Goal: Find contact information

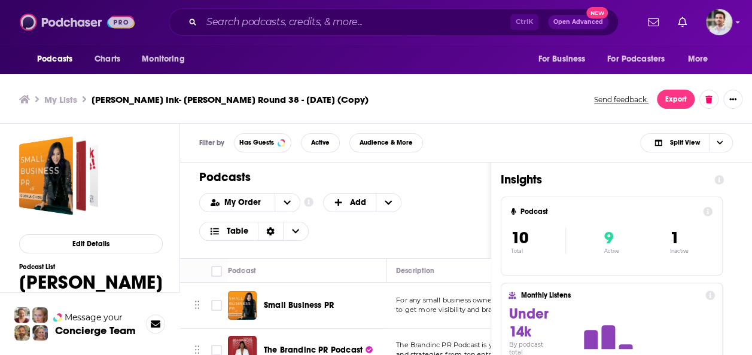
click at [71, 28] on img at bounding box center [77, 22] width 115 height 23
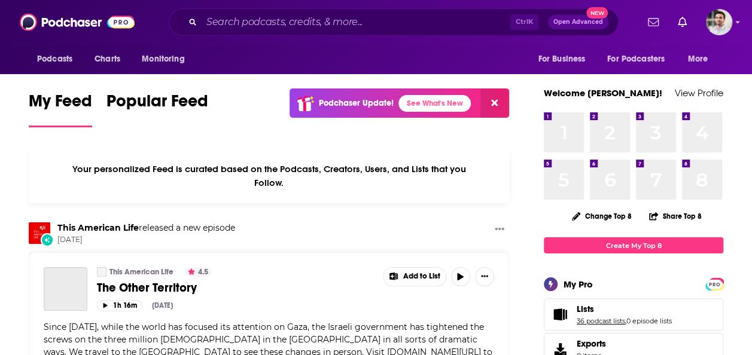
click at [593, 322] on link "36 podcast lists" at bounding box center [601, 321] width 48 height 8
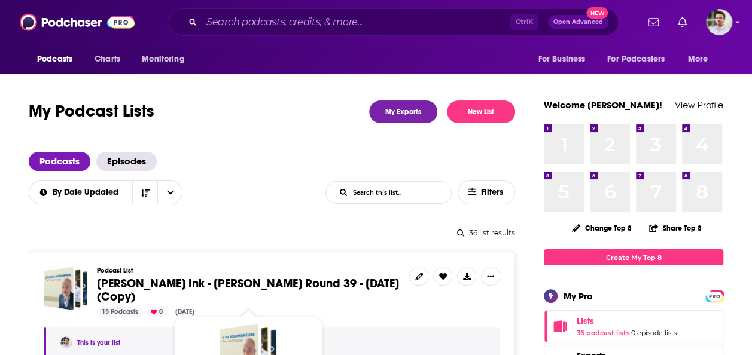
click at [316, 289] on span "Beutler Ink - William Beutler Round 39 - Aug 25, 2025 (Copy)" at bounding box center [248, 290] width 302 height 28
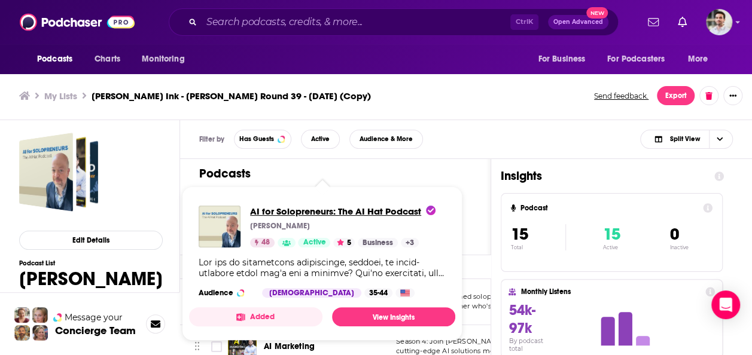
drag, startPoint x: 273, startPoint y: 300, endPoint x: 259, endPoint y: 208, distance: 92.6
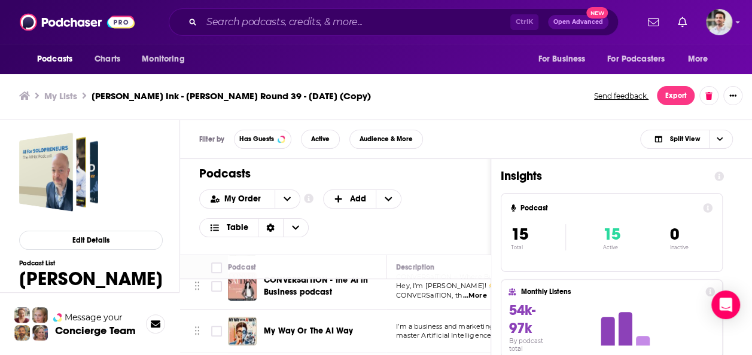
scroll to position [407, 0]
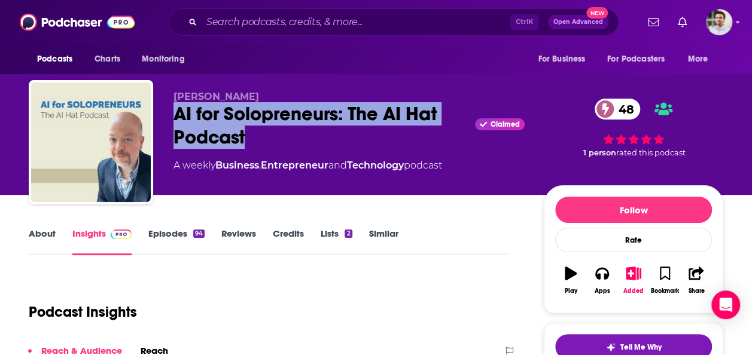
drag, startPoint x: 177, startPoint y: 114, endPoint x: 261, endPoint y: 145, distance: 89.7
click at [261, 145] on div "AI for Solopreneurs: The AI Hat Podcast Claimed 48" at bounding box center [348, 125] width 351 height 47
copy h2 "AI for Solopreneurs: The AI Hat Podcast"
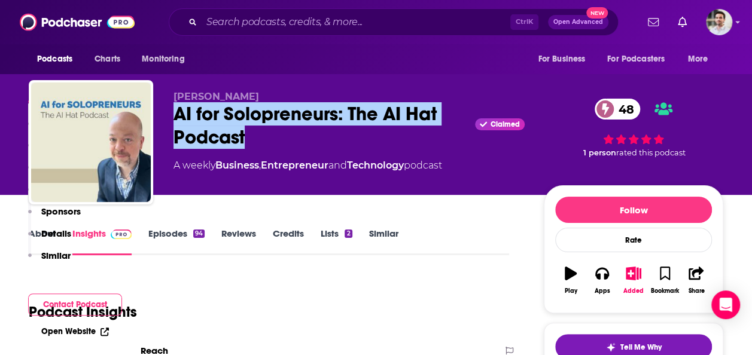
scroll to position [310, 0]
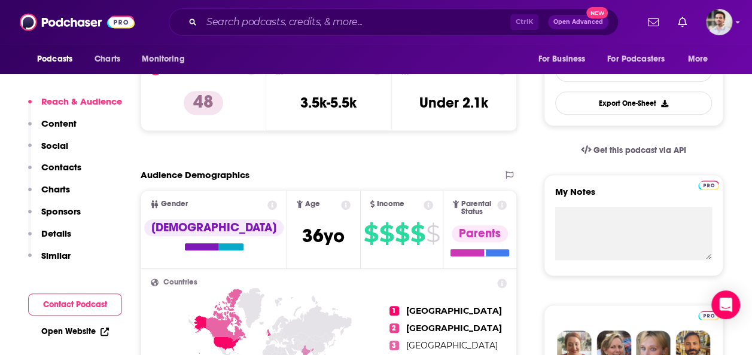
click at [51, 175] on button "Contacts" at bounding box center [54, 172] width 53 height 22
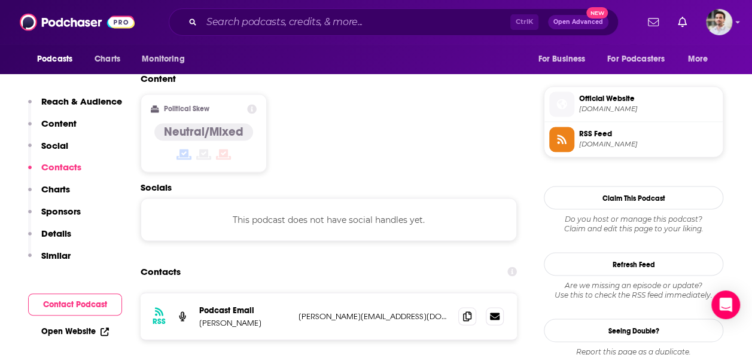
scroll to position [962, 0]
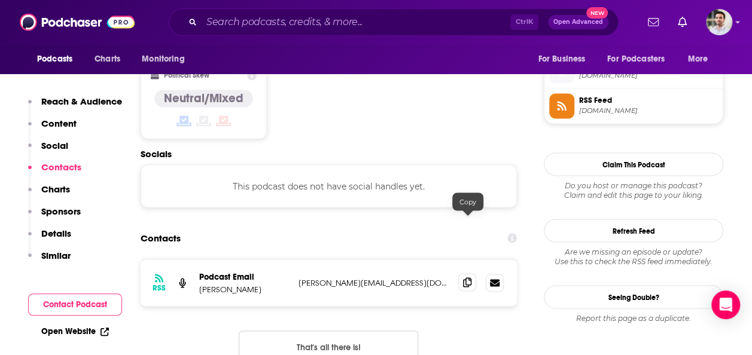
click at [470, 278] on icon at bounding box center [467, 283] width 8 height 10
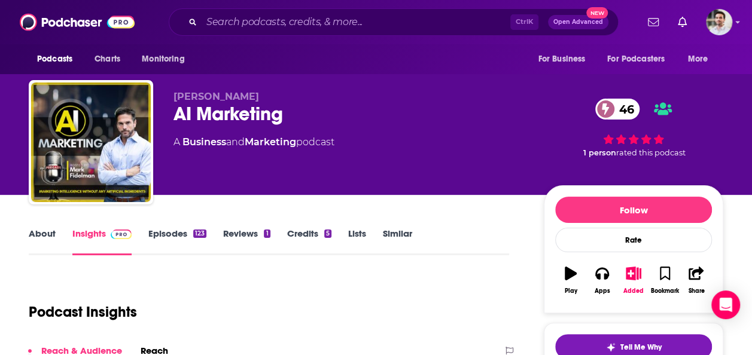
scroll to position [310, 0]
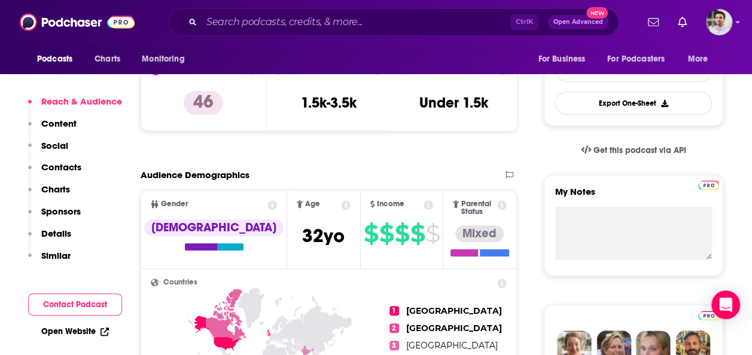
click at [75, 164] on p "Contacts" at bounding box center [61, 166] width 40 height 11
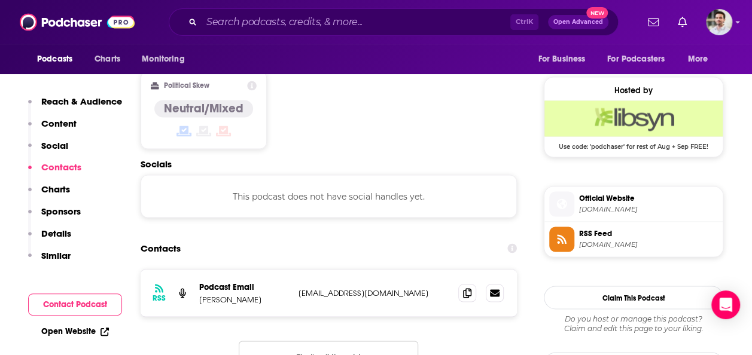
scroll to position [962, 0]
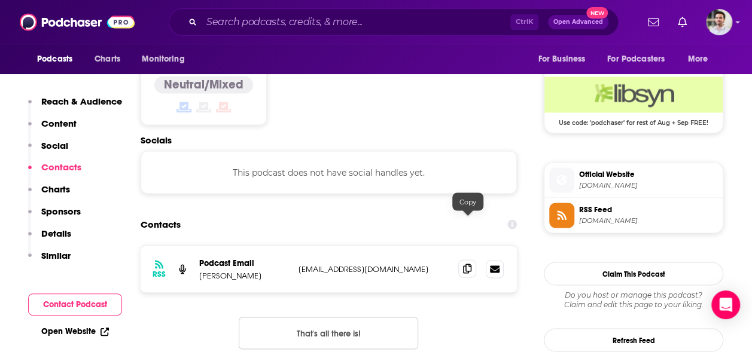
click at [464, 264] on icon at bounding box center [467, 269] width 8 height 10
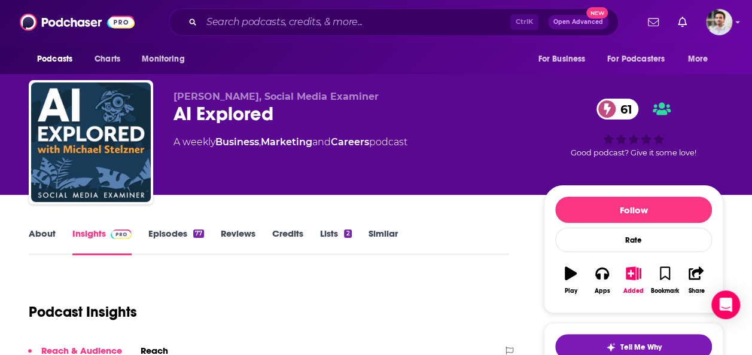
scroll to position [310, 0]
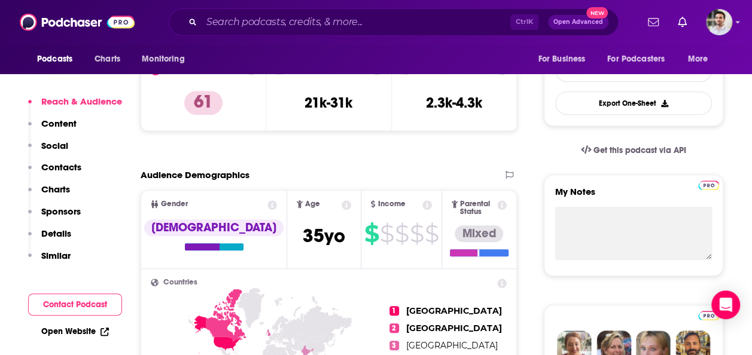
click at [73, 167] on p "Contacts" at bounding box center [61, 166] width 40 height 11
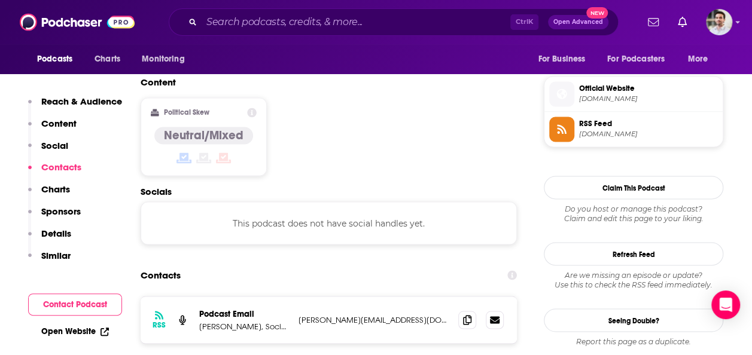
scroll to position [962, 0]
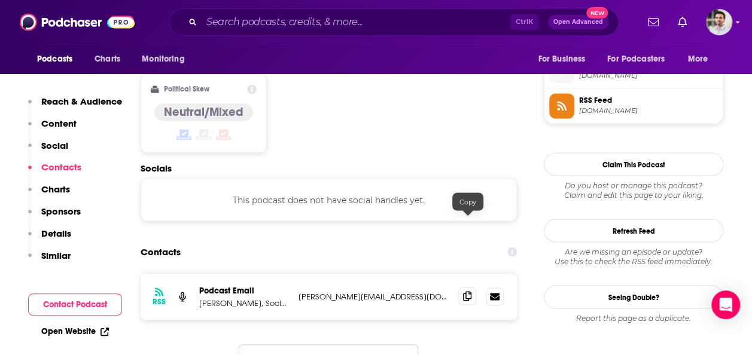
click at [471, 291] on icon at bounding box center [467, 296] width 8 height 10
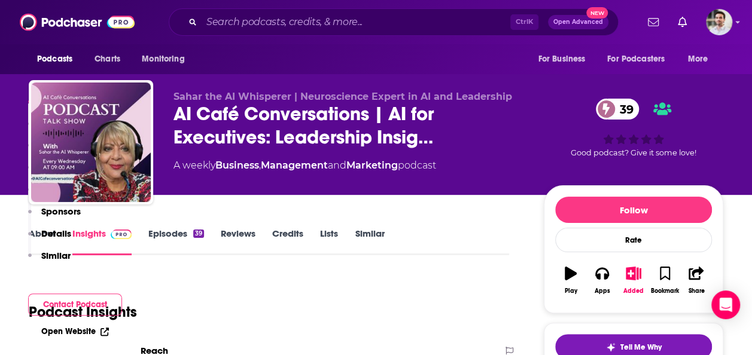
scroll to position [310, 0]
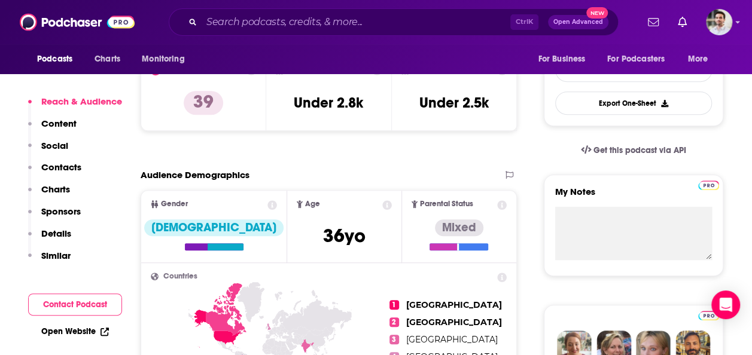
click at [65, 172] on p "Contacts" at bounding box center [61, 166] width 40 height 11
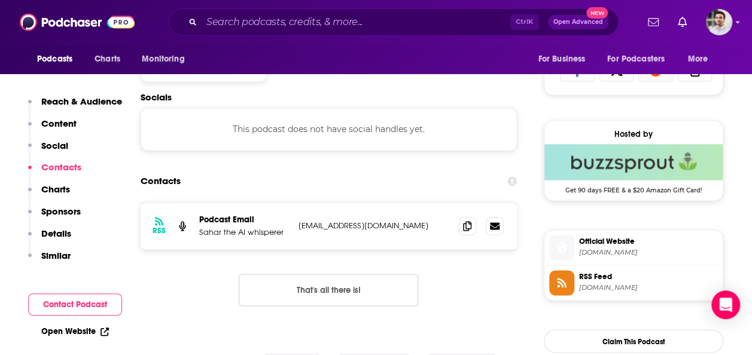
scroll to position [803, 0]
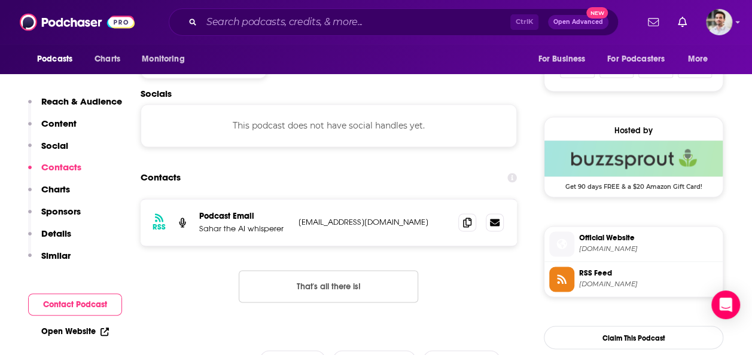
click at [455, 217] on div "RSS Podcast Email Sahar the AI whisperer aicafeconversations@gmail.com aicafeco…" at bounding box center [329, 222] width 376 height 47
click at [462, 222] on span at bounding box center [467, 222] width 18 height 18
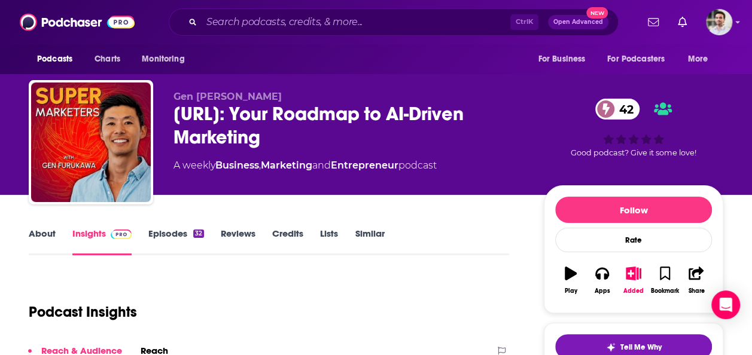
scroll to position [310, 0]
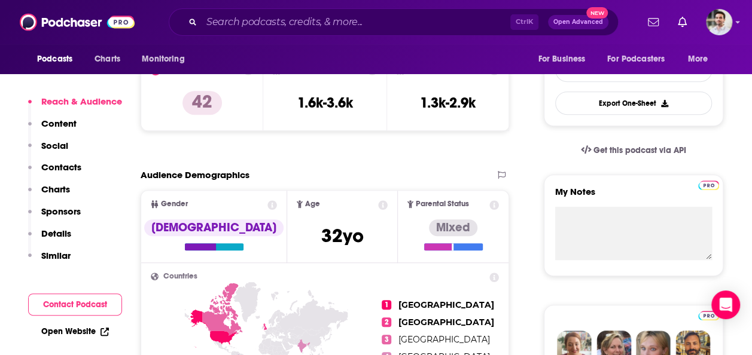
click at [64, 170] on p "Contacts" at bounding box center [61, 166] width 40 height 11
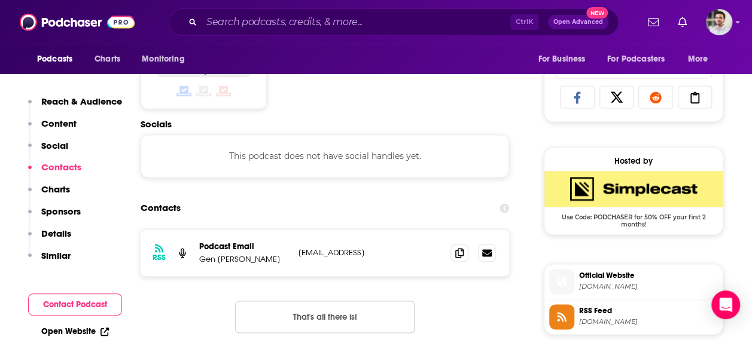
scroll to position [803, 0]
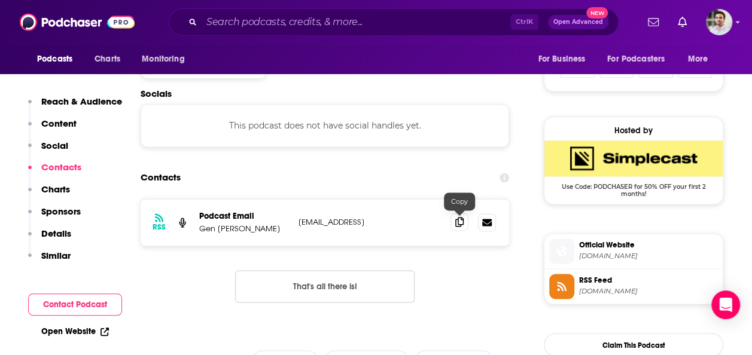
click at [459, 226] on icon at bounding box center [459, 222] width 8 height 10
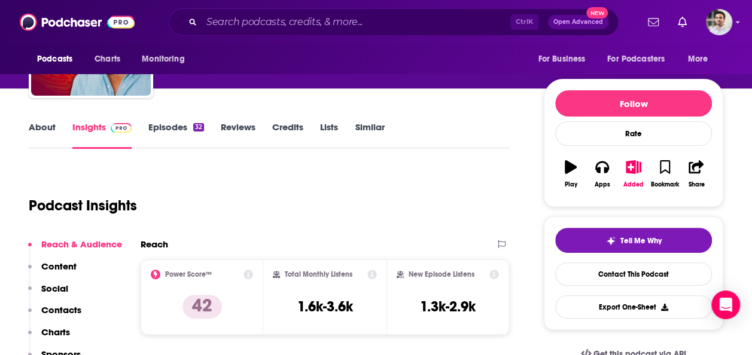
scroll to position [0, 0]
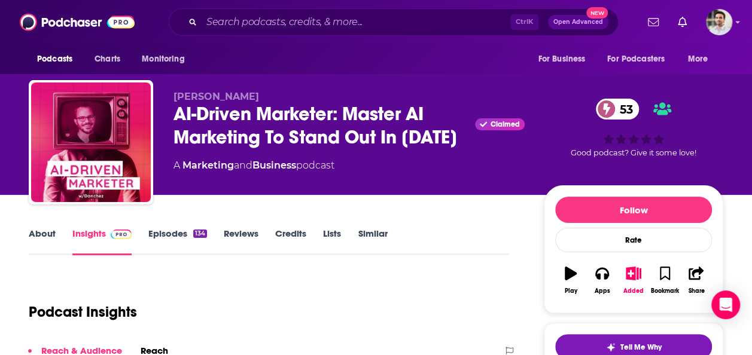
scroll to position [310, 0]
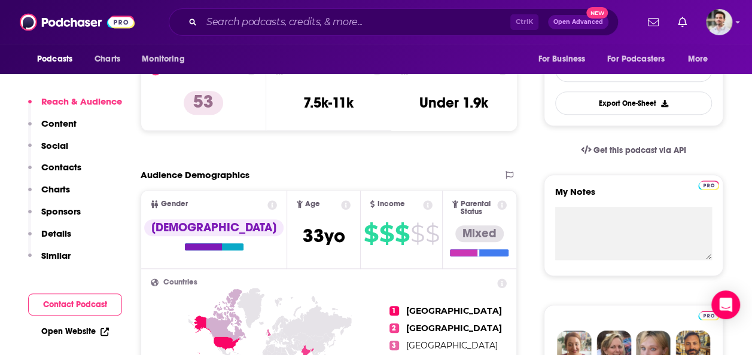
click at [56, 164] on p "Contacts" at bounding box center [61, 166] width 40 height 11
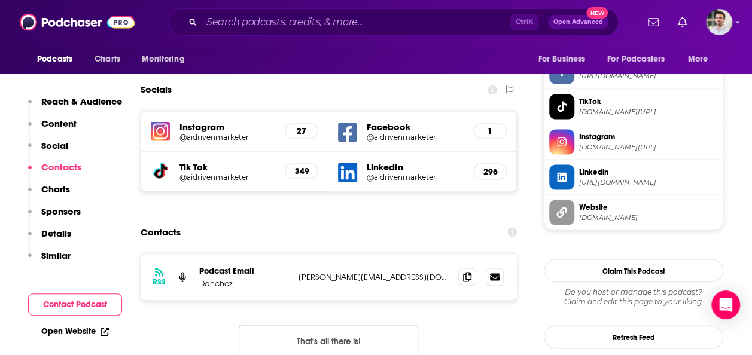
scroll to position [1039, 0]
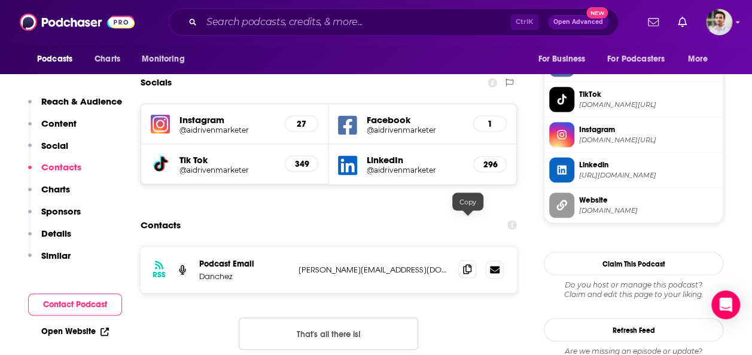
click at [474, 260] on span at bounding box center [467, 269] width 18 height 18
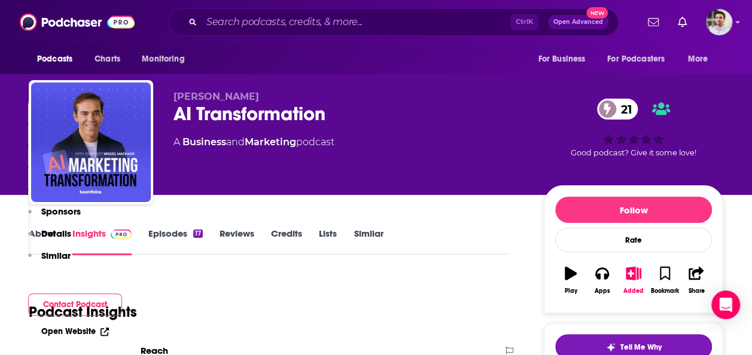
scroll to position [310, 0]
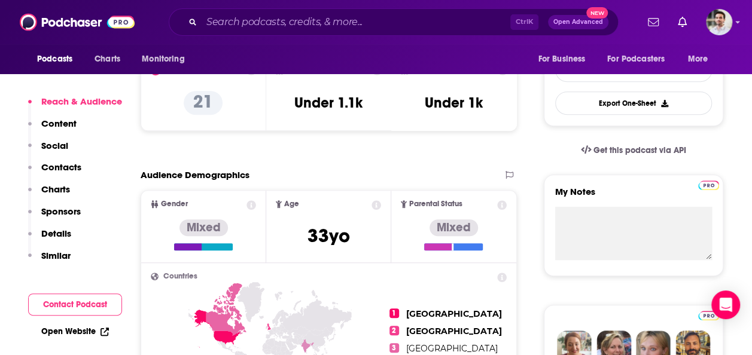
click at [68, 172] on p "Contacts" at bounding box center [61, 166] width 40 height 11
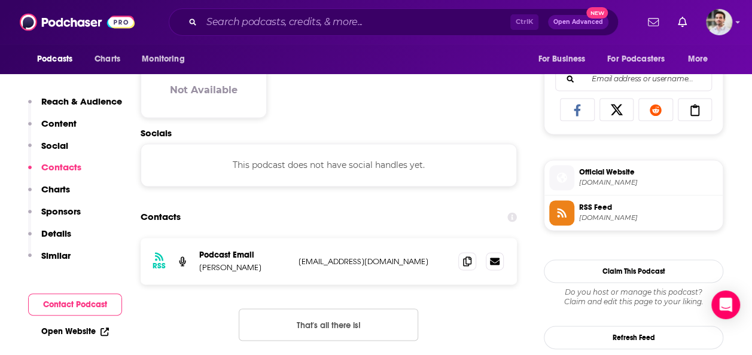
scroll to position [800, 0]
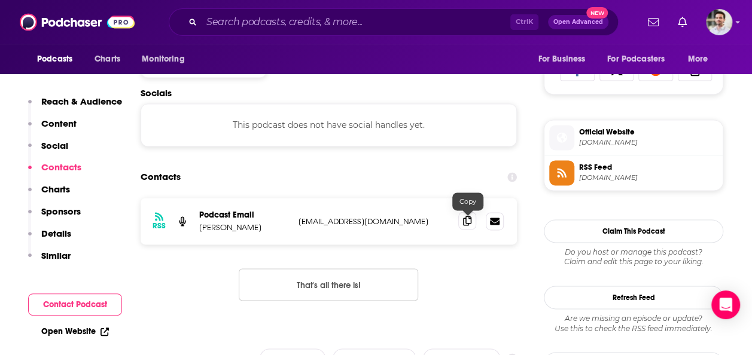
click at [462, 222] on span at bounding box center [467, 221] width 18 height 18
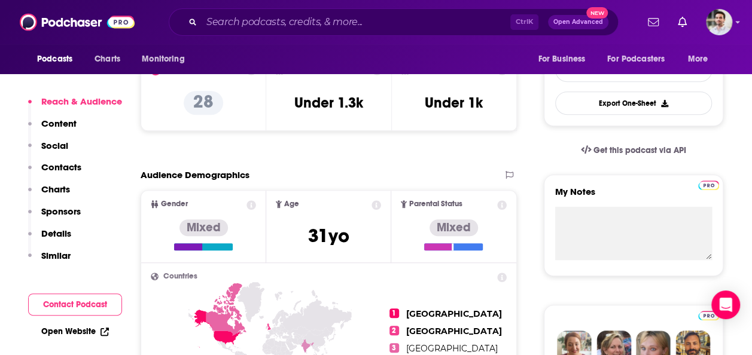
click at [59, 167] on p "Contacts" at bounding box center [61, 166] width 40 height 11
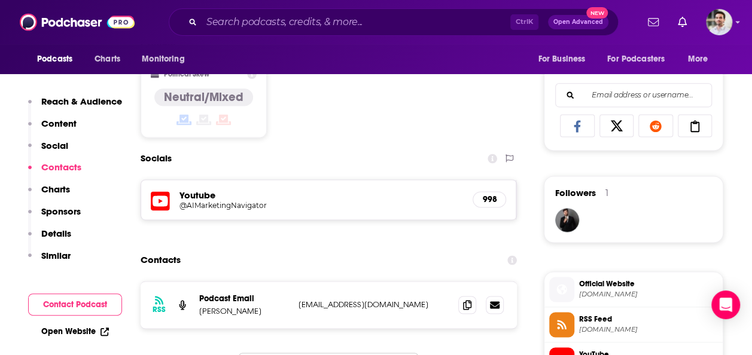
scroll to position [826, 0]
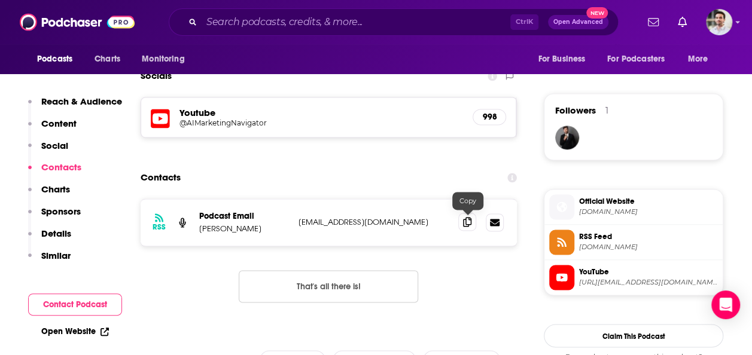
click at [464, 219] on icon at bounding box center [467, 222] width 8 height 10
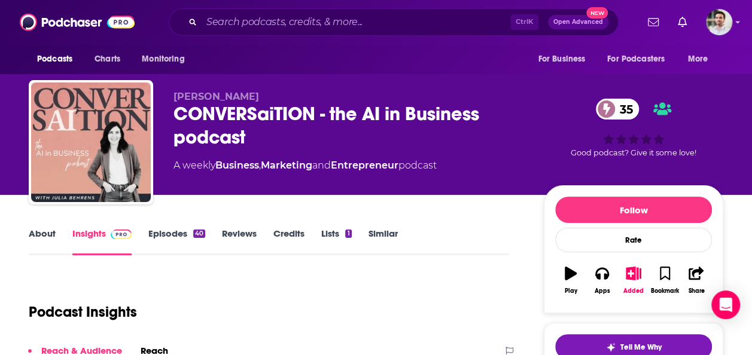
scroll to position [310, 0]
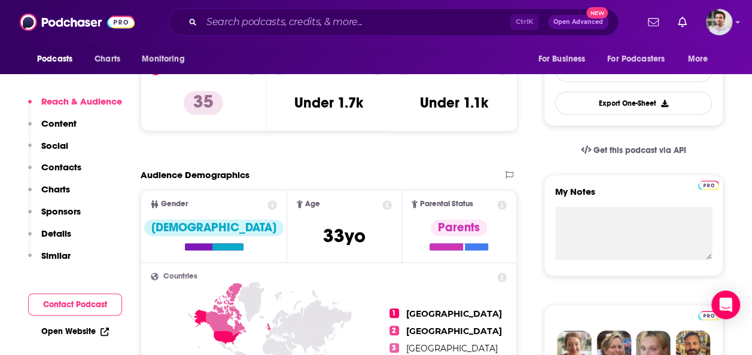
click at [49, 167] on p "Contacts" at bounding box center [61, 166] width 40 height 11
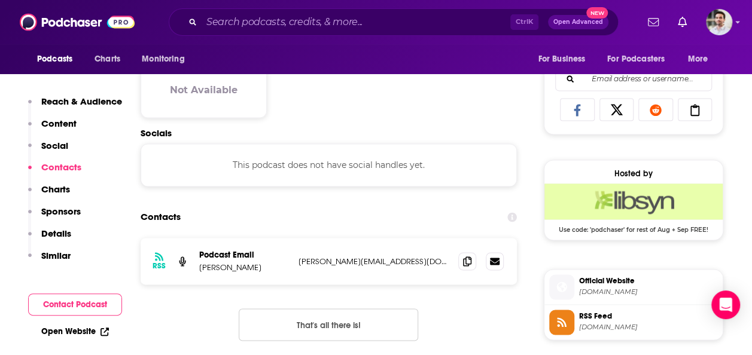
scroll to position [800, 0]
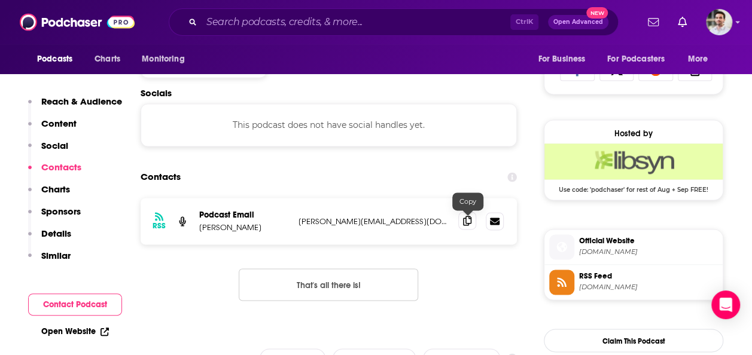
click at [461, 220] on span at bounding box center [467, 221] width 18 height 18
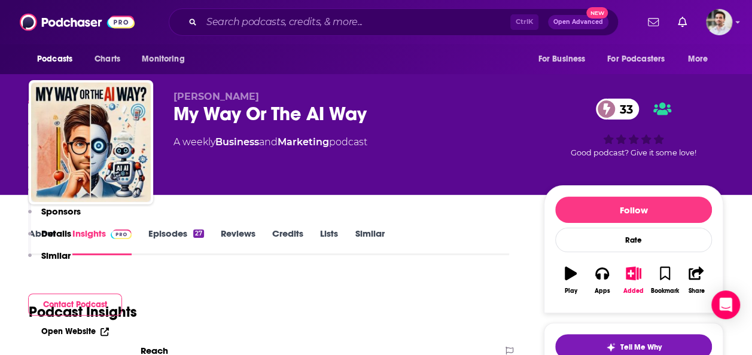
scroll to position [310, 0]
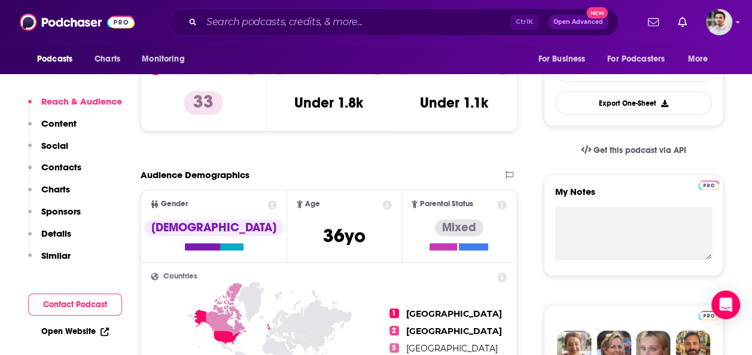
click at [44, 164] on p "Contacts" at bounding box center [61, 166] width 40 height 11
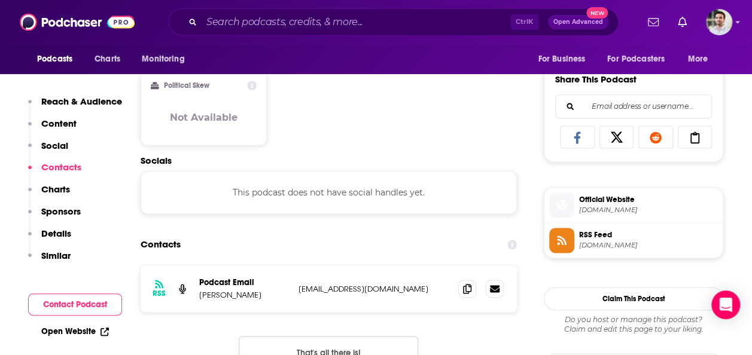
scroll to position [800, 0]
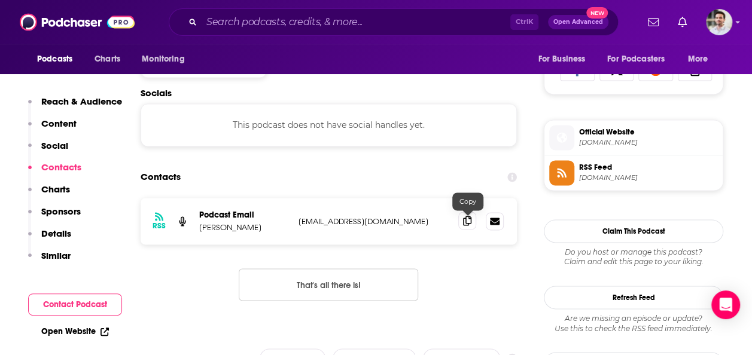
click at [468, 218] on icon at bounding box center [467, 221] width 8 height 10
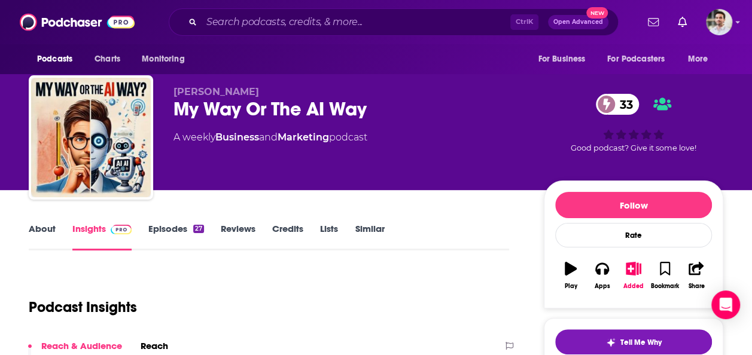
scroll to position [0, 0]
